Goal: Information Seeking & Learning: Learn about a topic

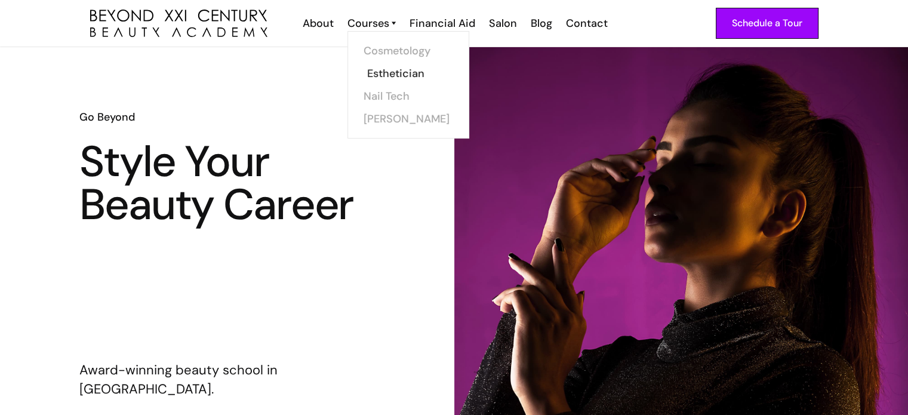
click at [384, 69] on link "Esthetician" at bounding box center [412, 73] width 90 height 23
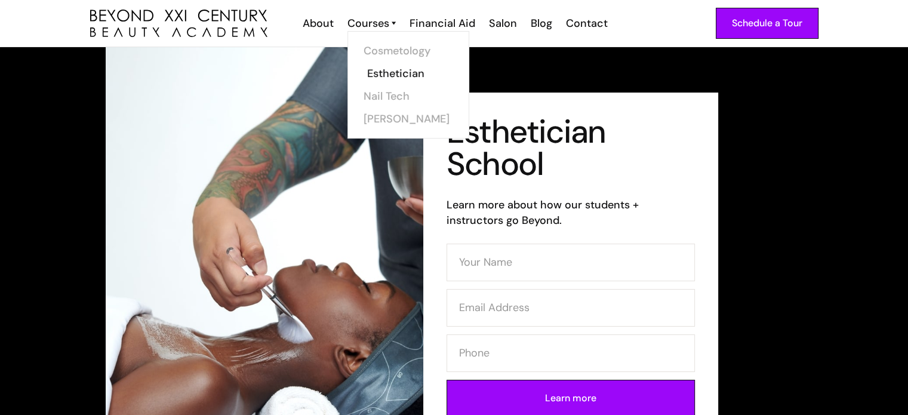
click at [397, 75] on link "Esthetician" at bounding box center [412, 73] width 90 height 23
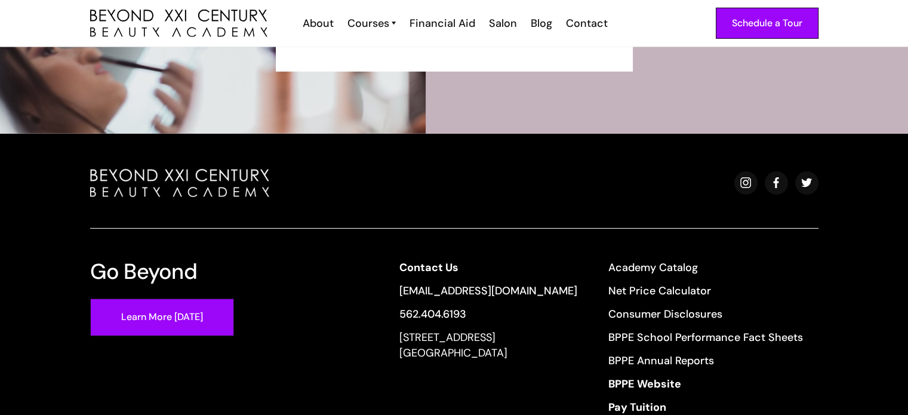
scroll to position [3802, 0]
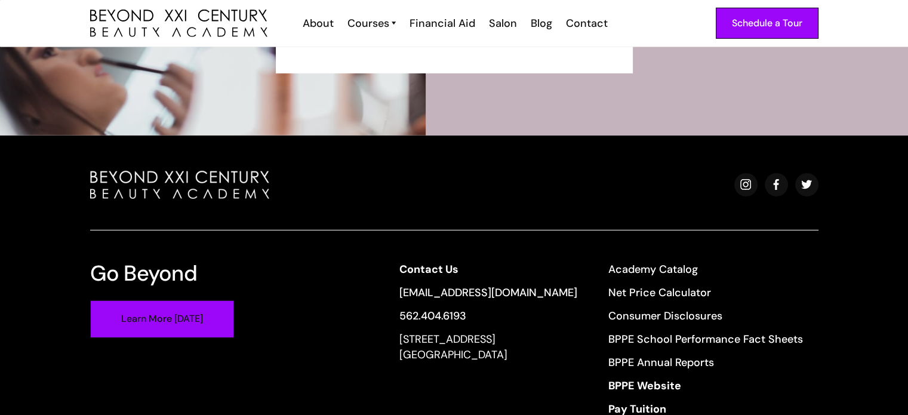
click at [165, 327] on link "Learn More [DATE]" at bounding box center [162, 319] width 144 height 38
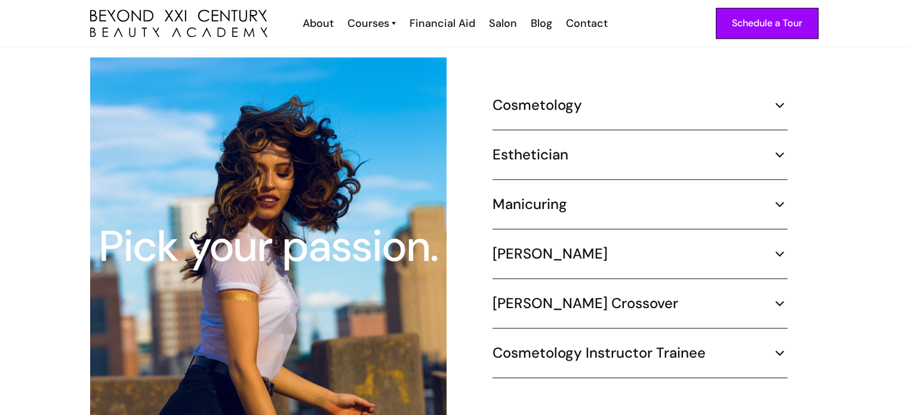
scroll to position [1123, 0]
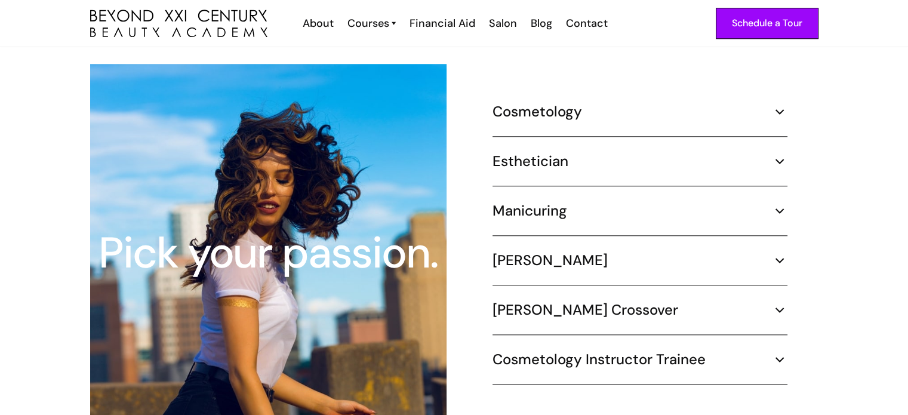
click at [778, 202] on div "Manicuring" at bounding box center [639, 211] width 295 height 18
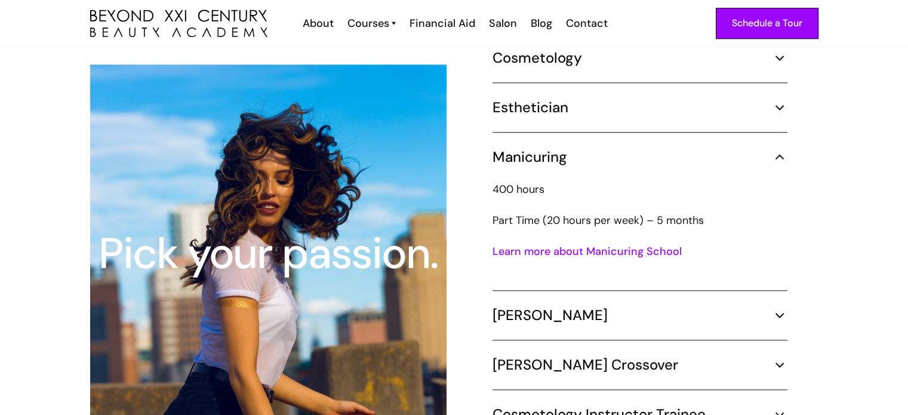
click at [599, 244] on link "Learn more about Manicuring School" at bounding box center [586, 251] width 189 height 14
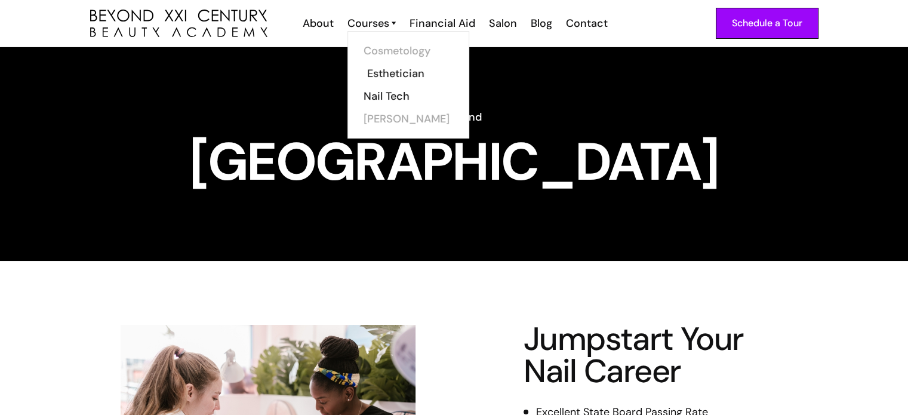
click at [396, 70] on link "Esthetician" at bounding box center [412, 73] width 90 height 23
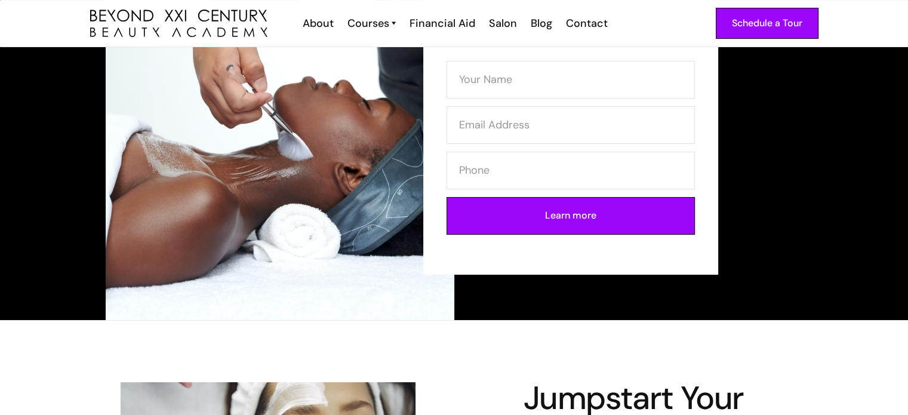
scroll to position [181, 0]
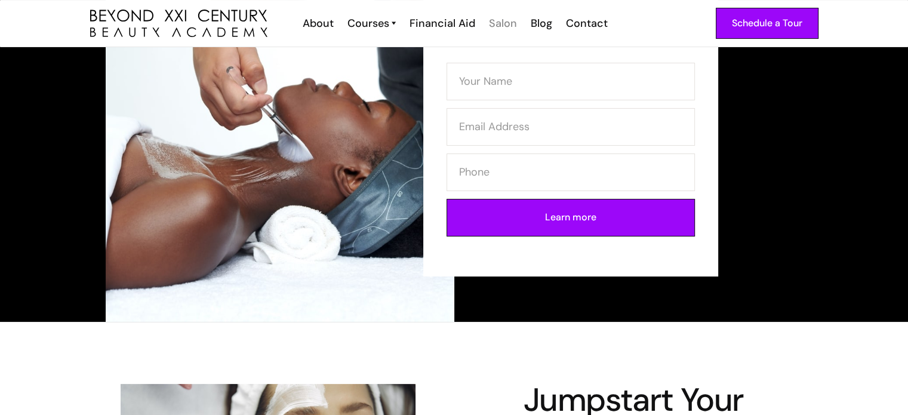
click at [507, 22] on div "Salon" at bounding box center [503, 24] width 28 height 16
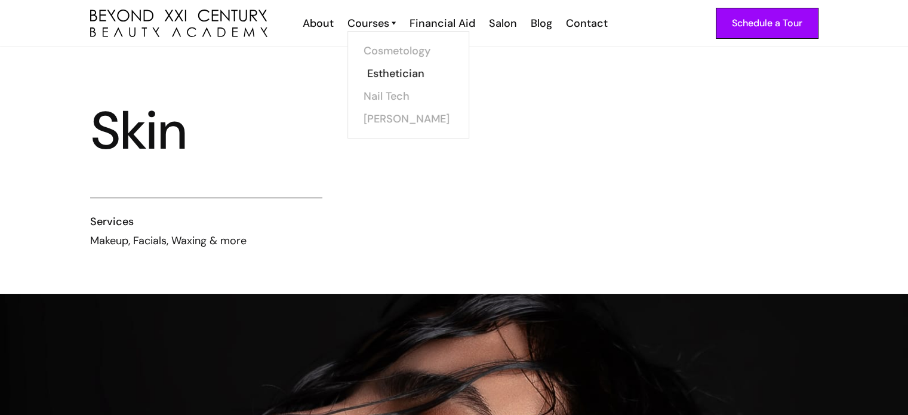
click at [370, 80] on link "Esthetician" at bounding box center [412, 73] width 90 height 23
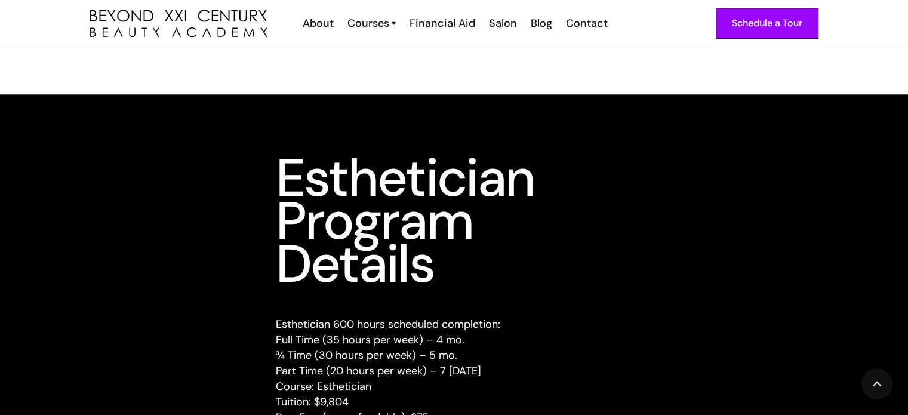
scroll to position [1386, 0]
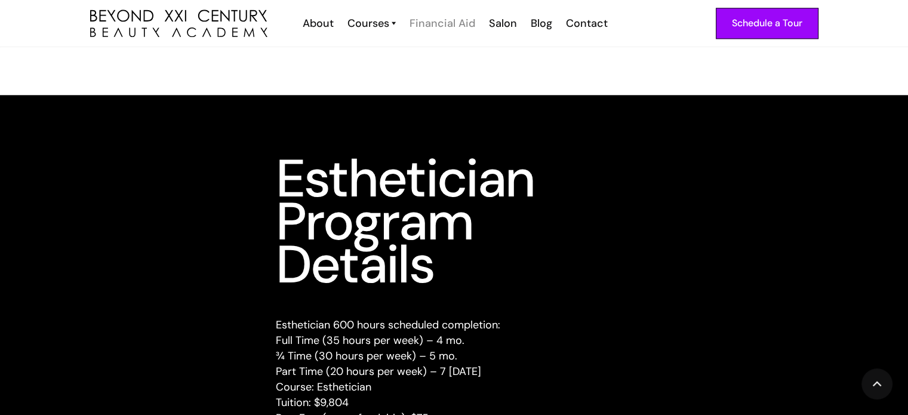
click at [456, 20] on div "Financial Aid" at bounding box center [442, 24] width 66 height 16
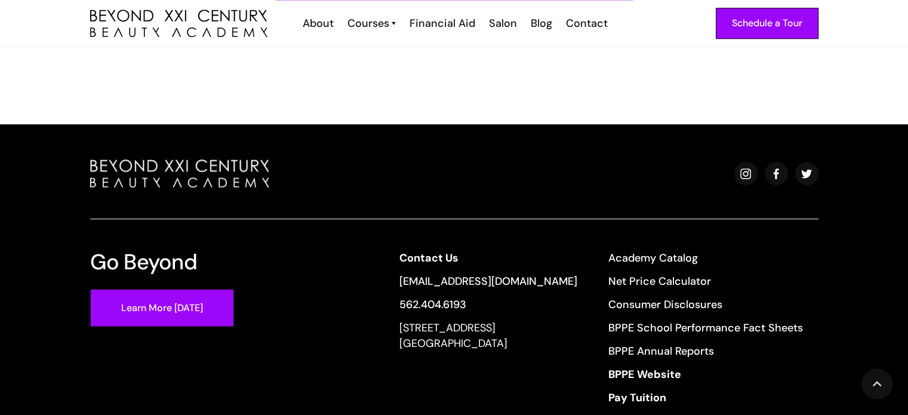
scroll to position [922, 0]
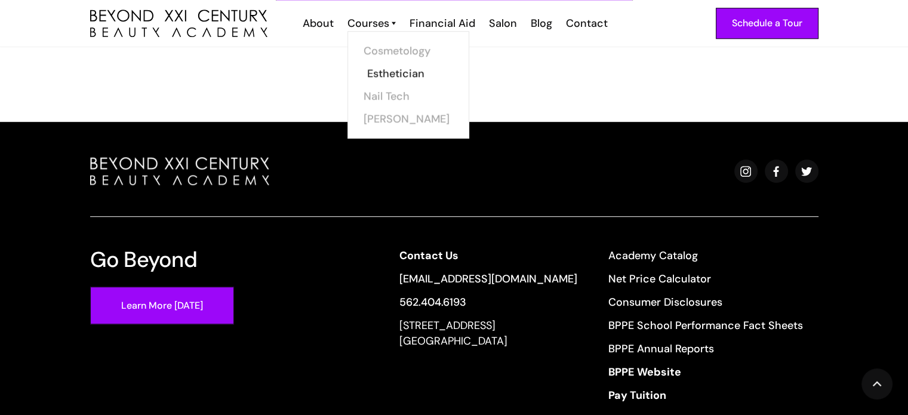
click at [377, 73] on link "Esthetician" at bounding box center [412, 73] width 90 height 23
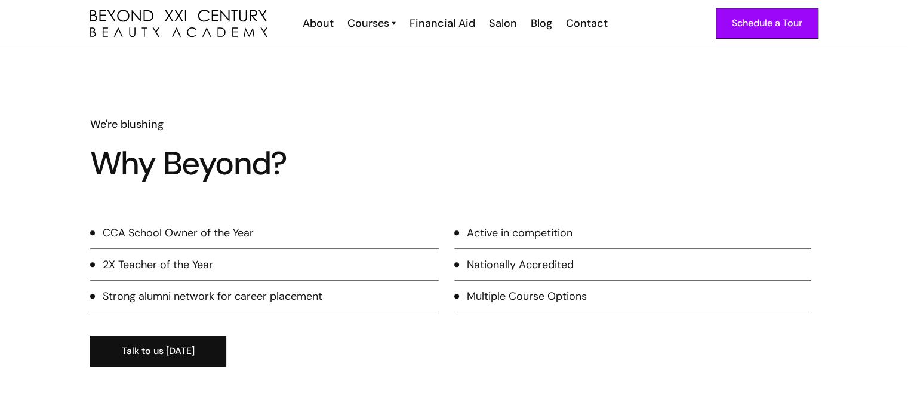
scroll to position [1052, 0]
click at [436, 26] on div "Financial Aid" at bounding box center [442, 24] width 66 height 16
